Goal: Book appointment/travel/reservation

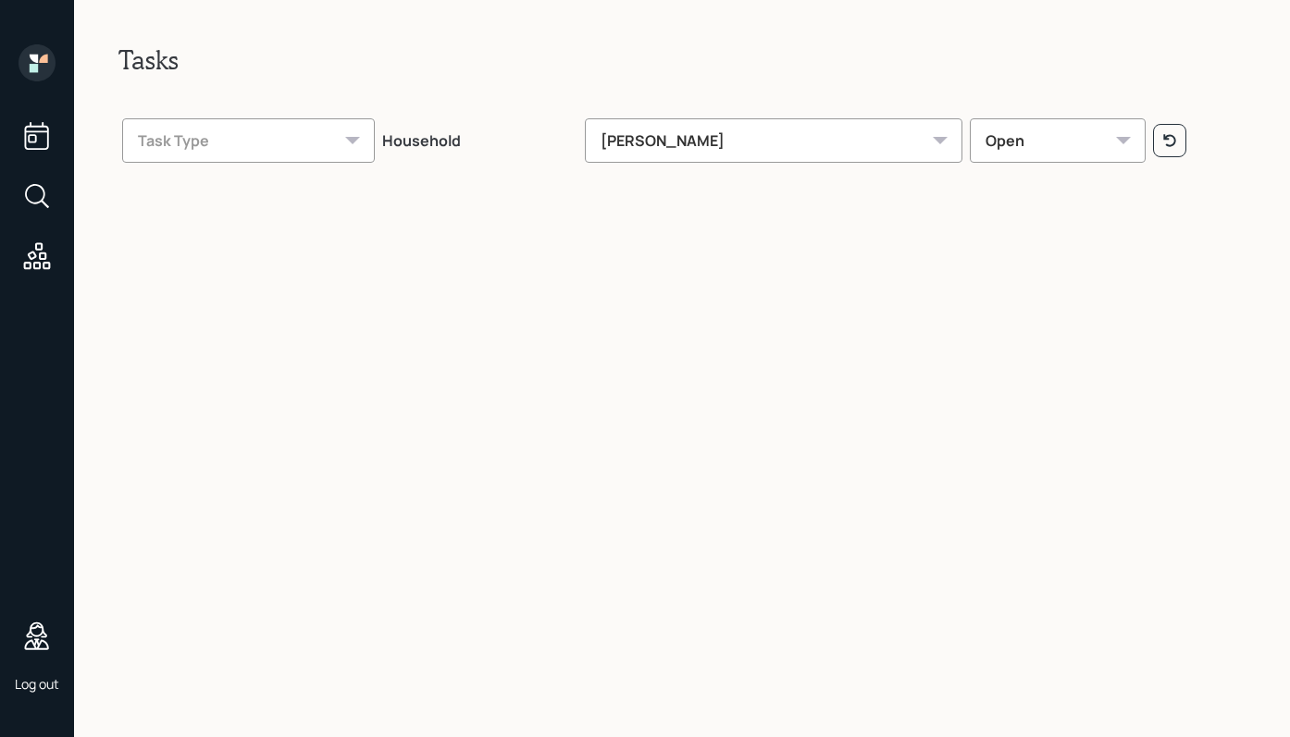
click at [52, 191] on icon at bounding box center [36, 195] width 33 height 33
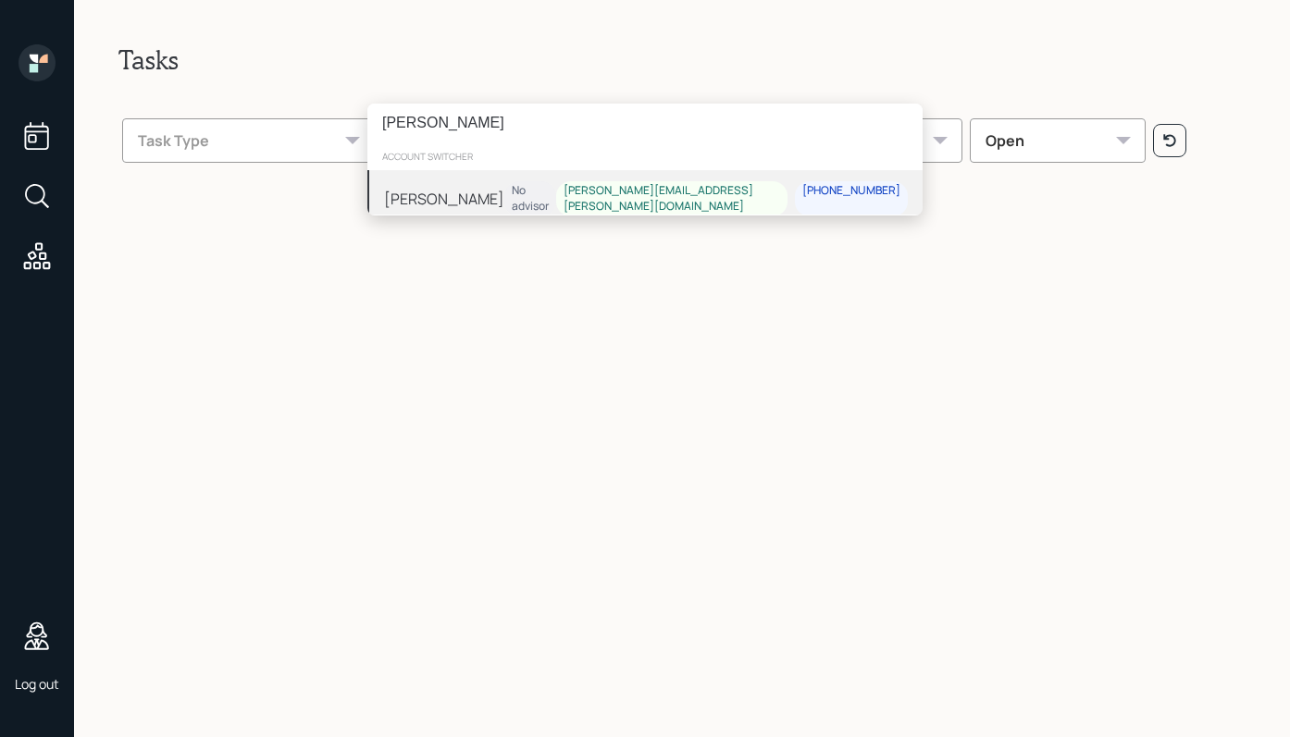
type input "[PERSON_NAME]"
click at [479, 198] on div "[PERSON_NAME]" at bounding box center [444, 198] width 120 height 22
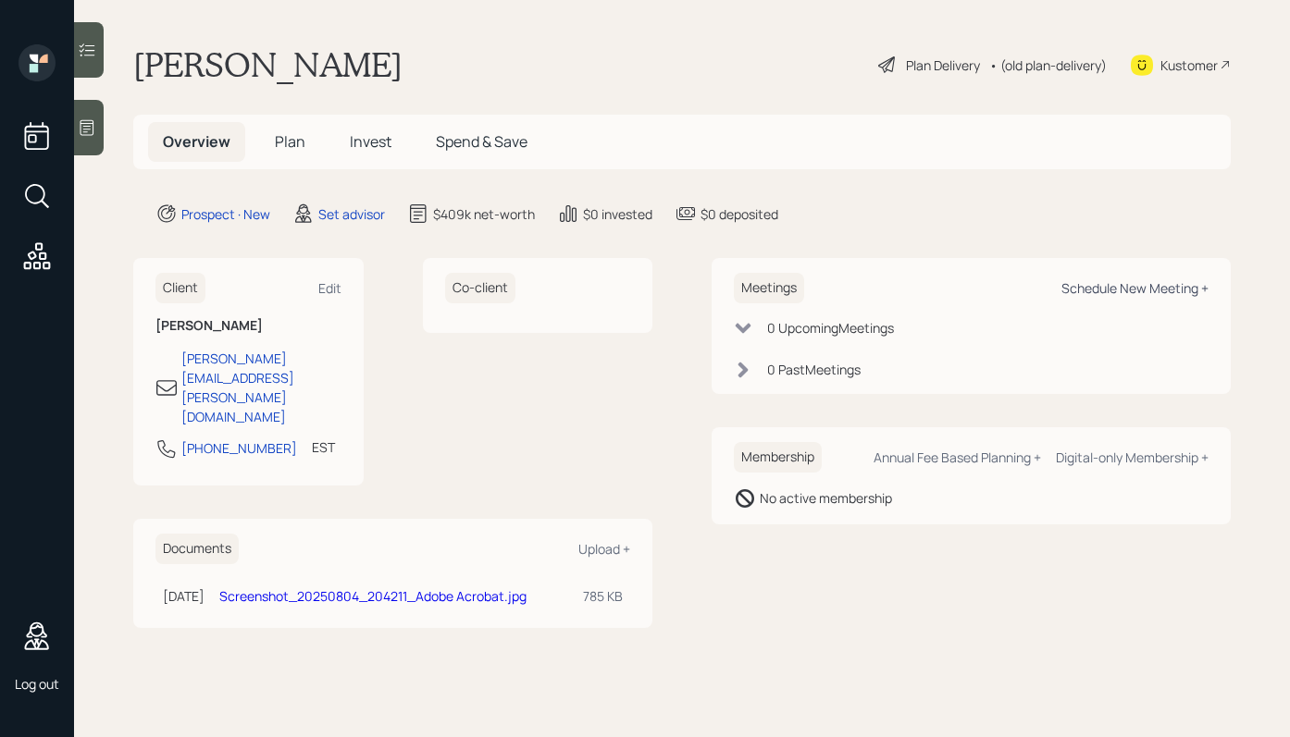
click at [1129, 289] on div "Schedule New Meeting +" at bounding box center [1134, 288] width 147 height 18
select select "round-robin"
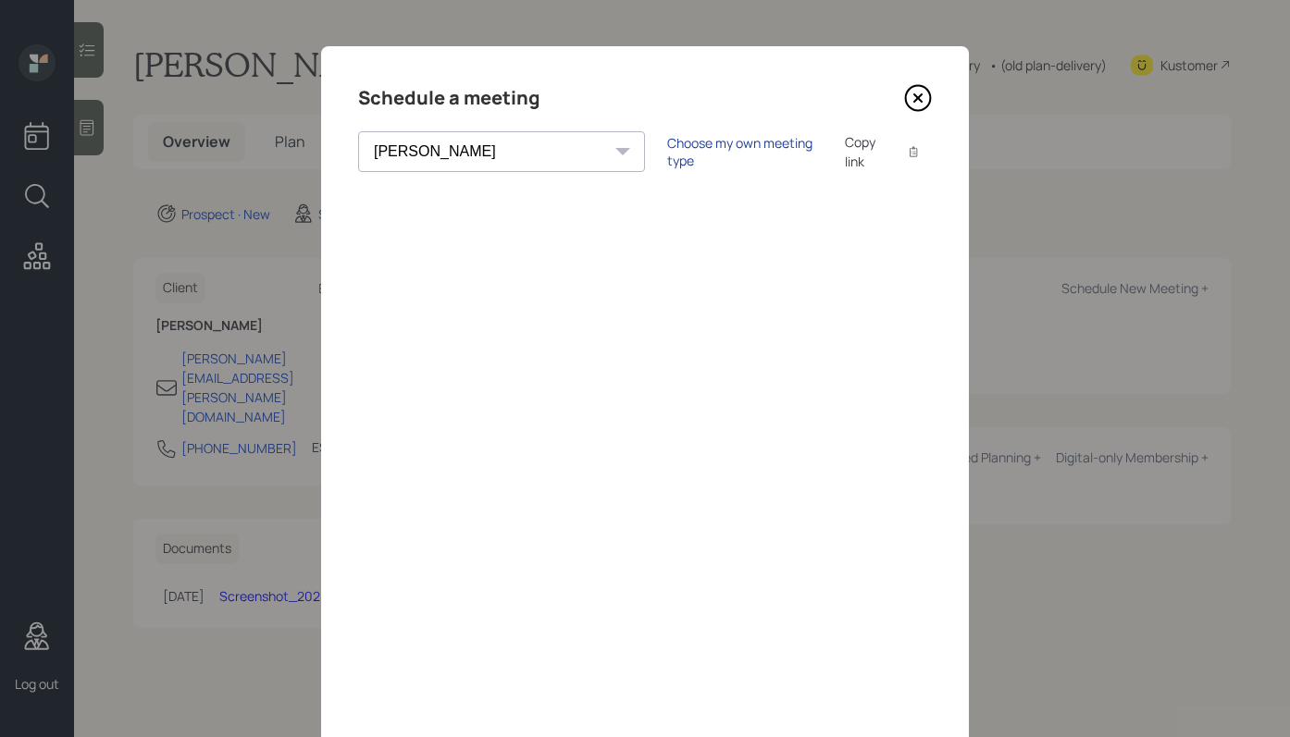
click at [667, 152] on div "Choose my own meeting type" at bounding box center [744, 151] width 155 height 35
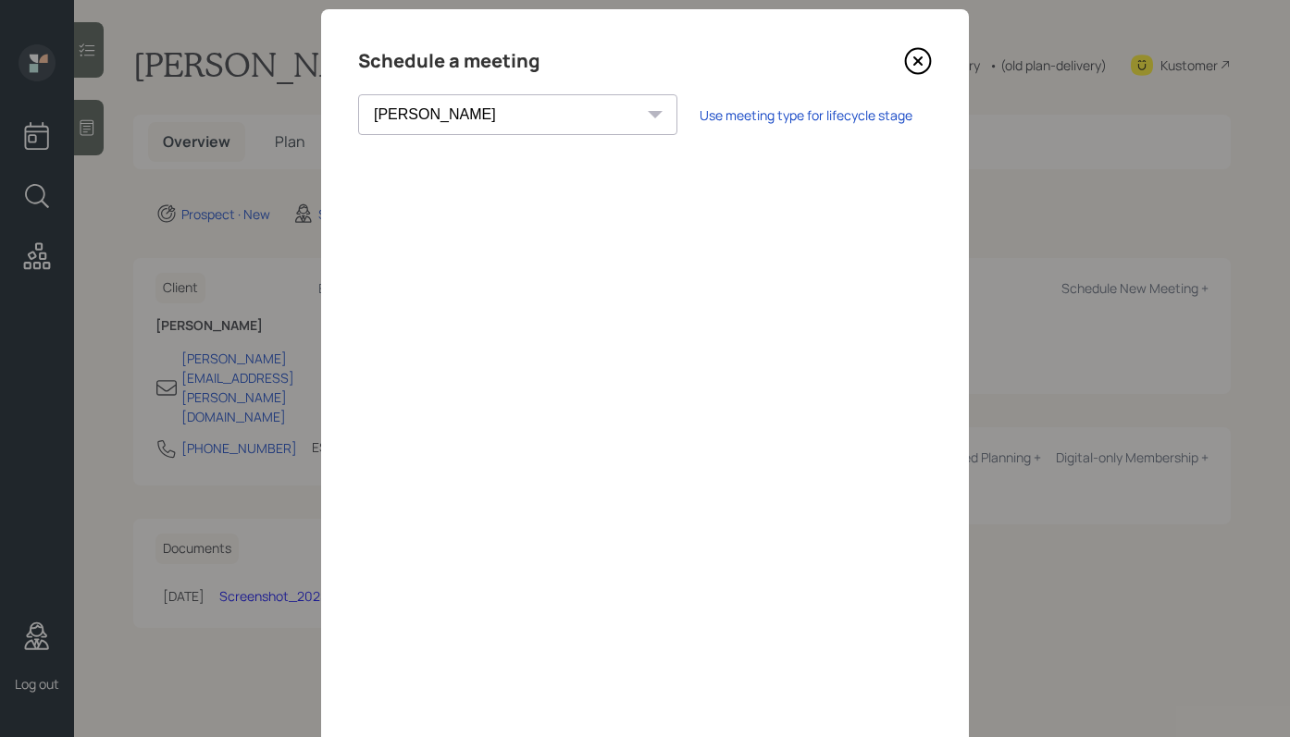
scroll to position [95, 0]
